Goal: Information Seeking & Learning: Check status

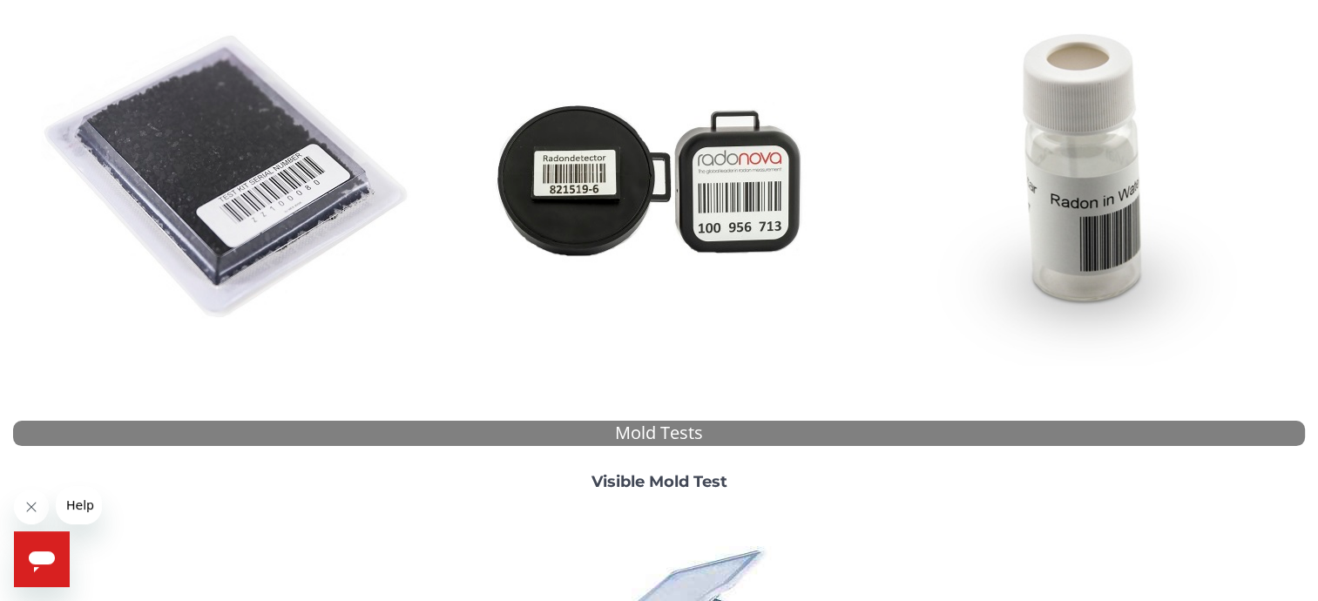
scroll to position [610, 0]
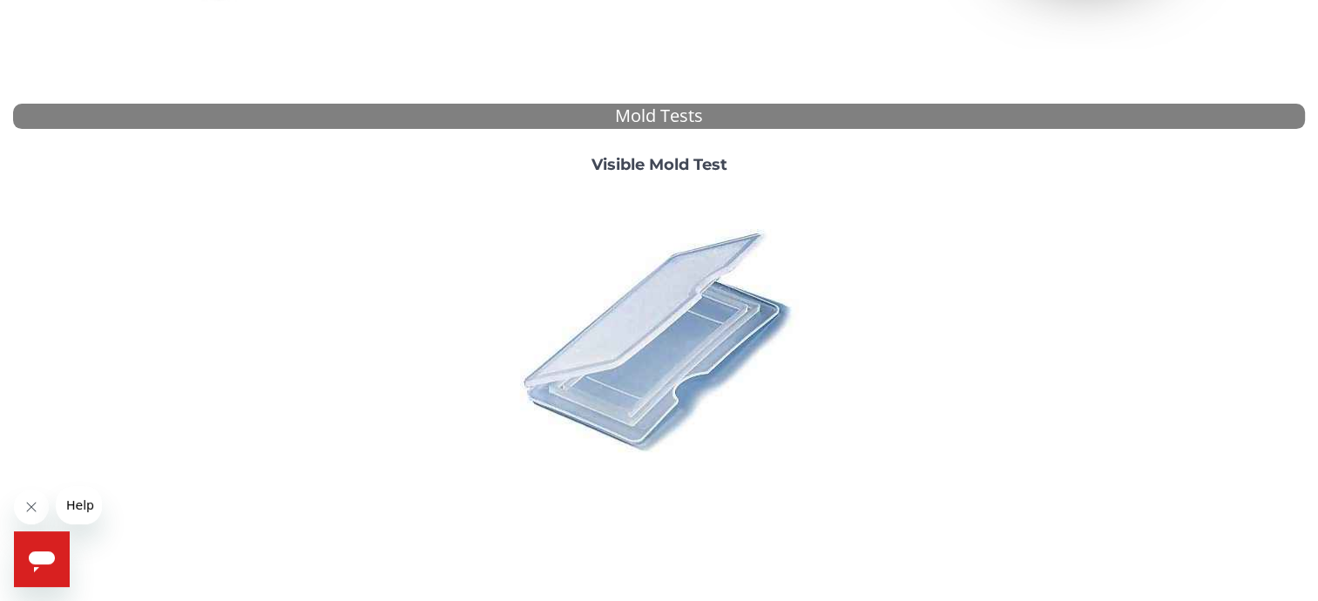
drag, startPoint x: 502, startPoint y: 246, endPoint x: 564, endPoint y: 283, distance: 73.0
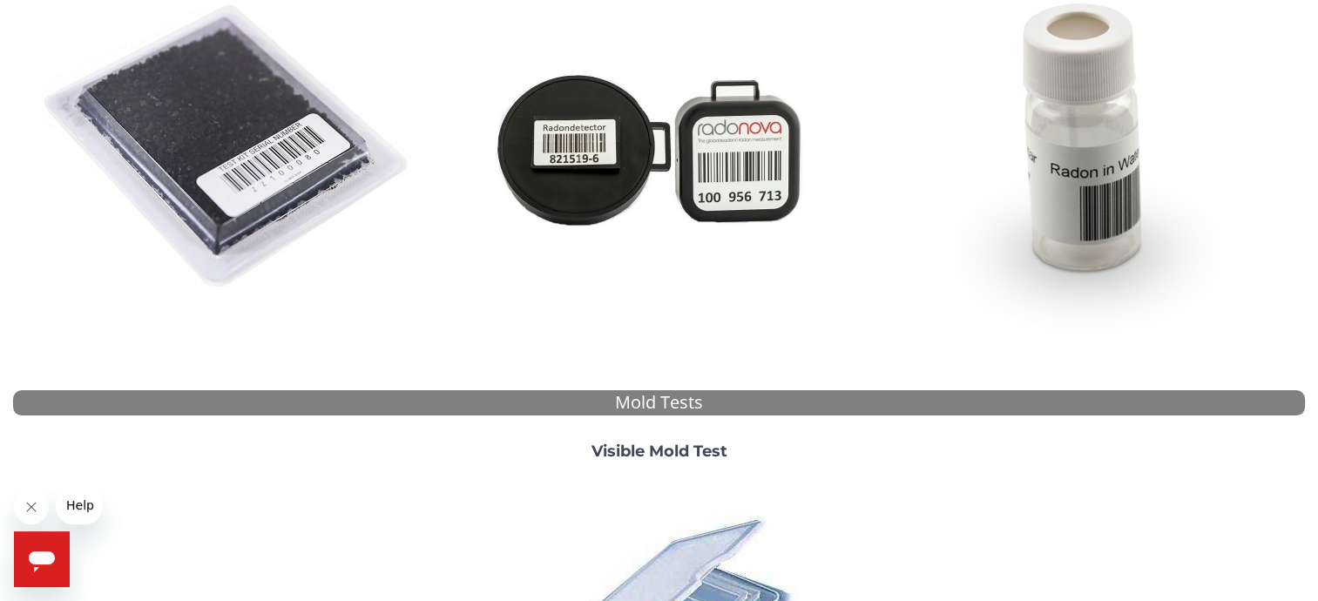
scroll to position [435, 0]
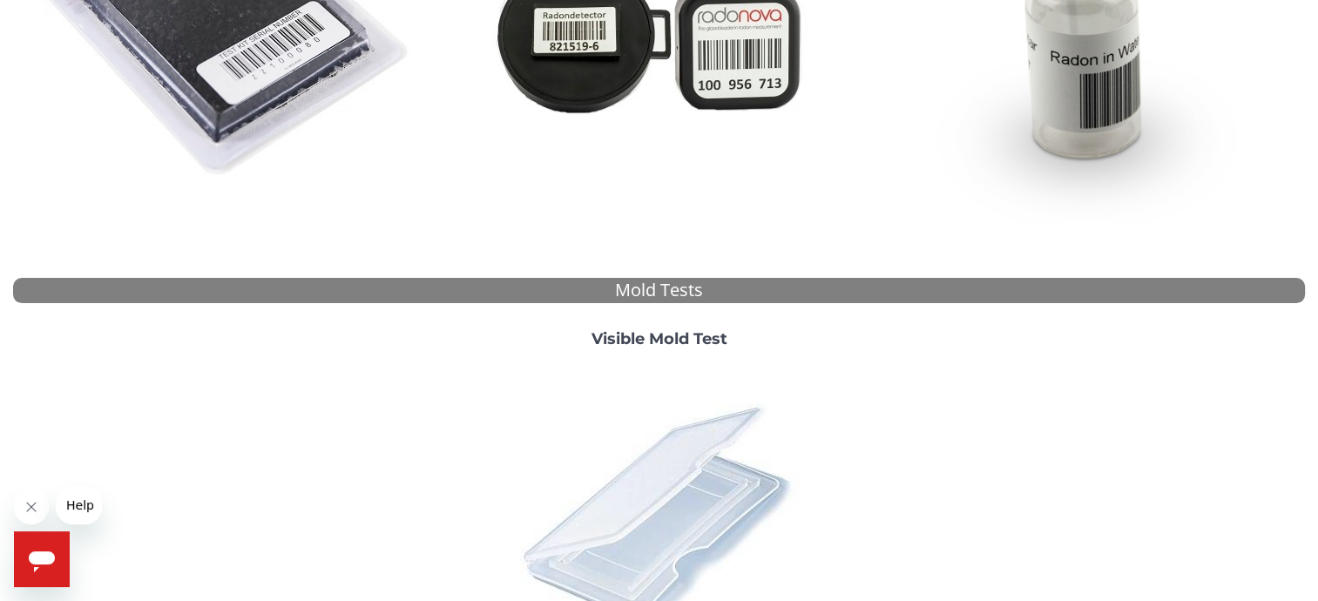
click at [634, 465] on img at bounding box center [658, 513] width 305 height 305
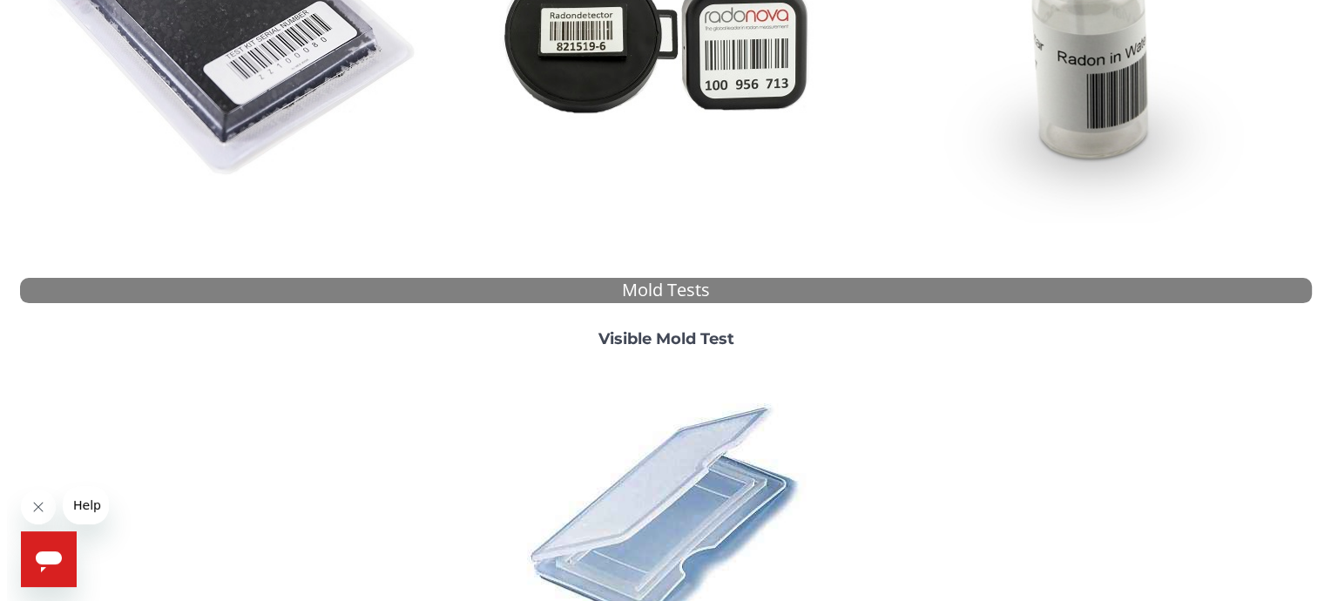
scroll to position [0, 0]
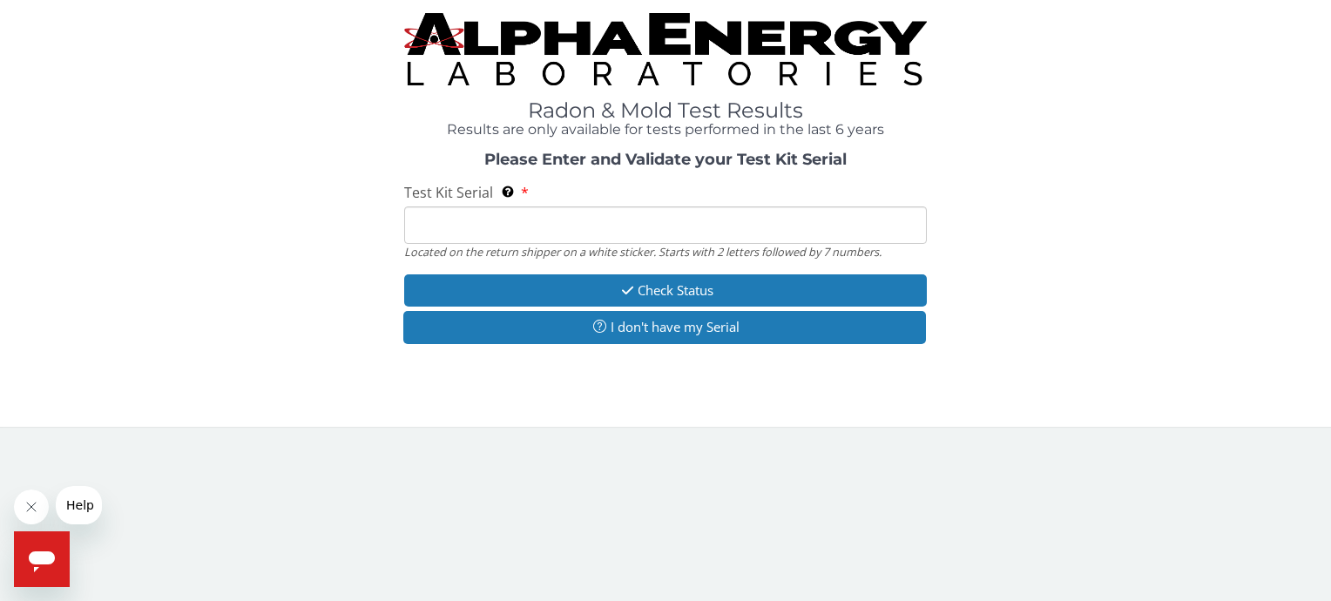
click at [492, 234] on input "Test Kit Serial Located on the return shipper on a white sticker. Starts with 2…" at bounding box center [665, 224] width 522 height 37
type input "ML 186912"
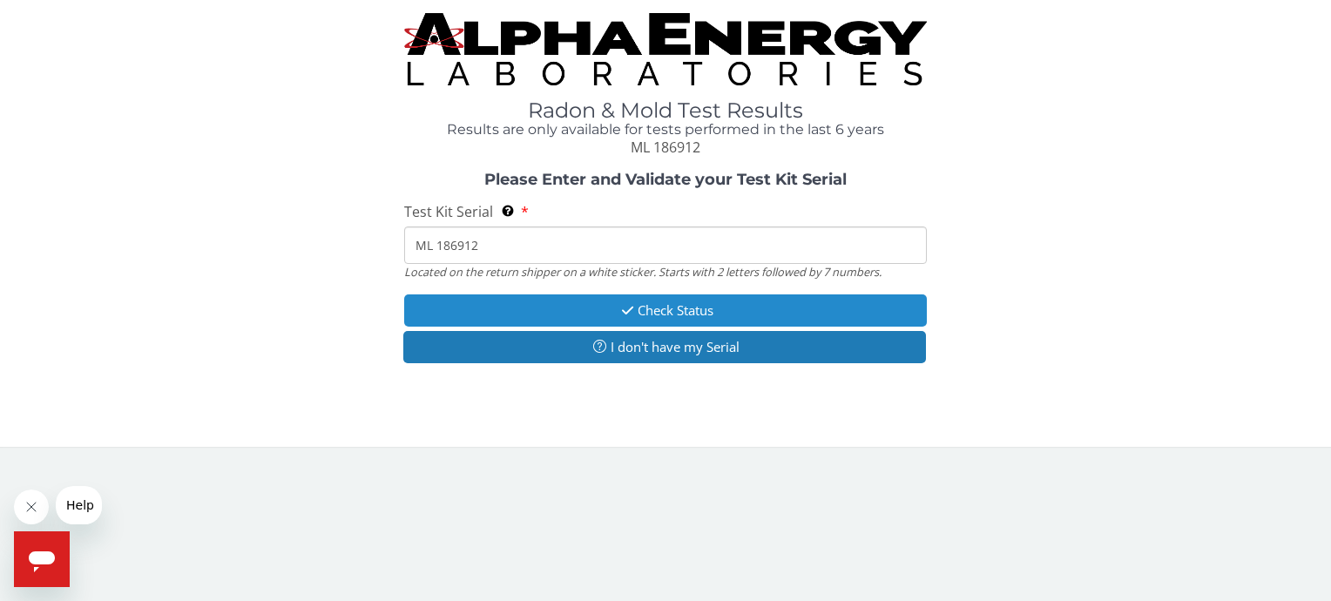
click at [630, 318] on button "Check Status" at bounding box center [665, 310] width 522 height 32
